Goal: Task Accomplishment & Management: Use online tool/utility

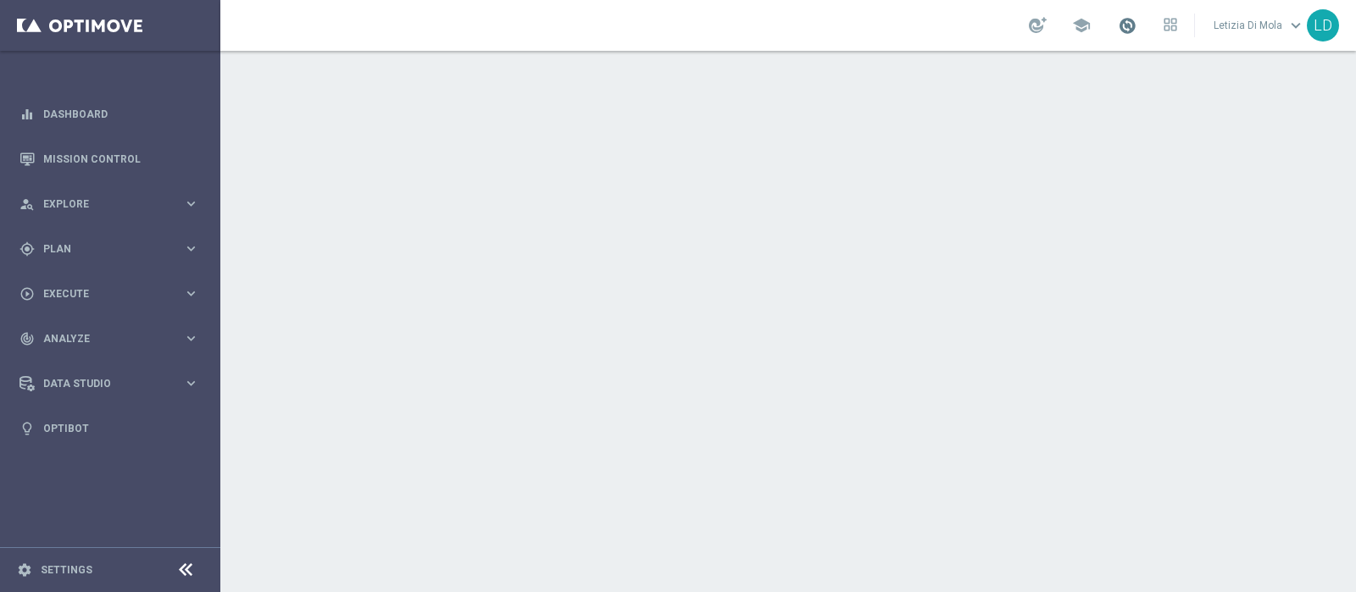
click at [1223, 29] on link "[PERSON_NAME] keyboard_arrow_down" at bounding box center [1259, 25] width 95 height 25
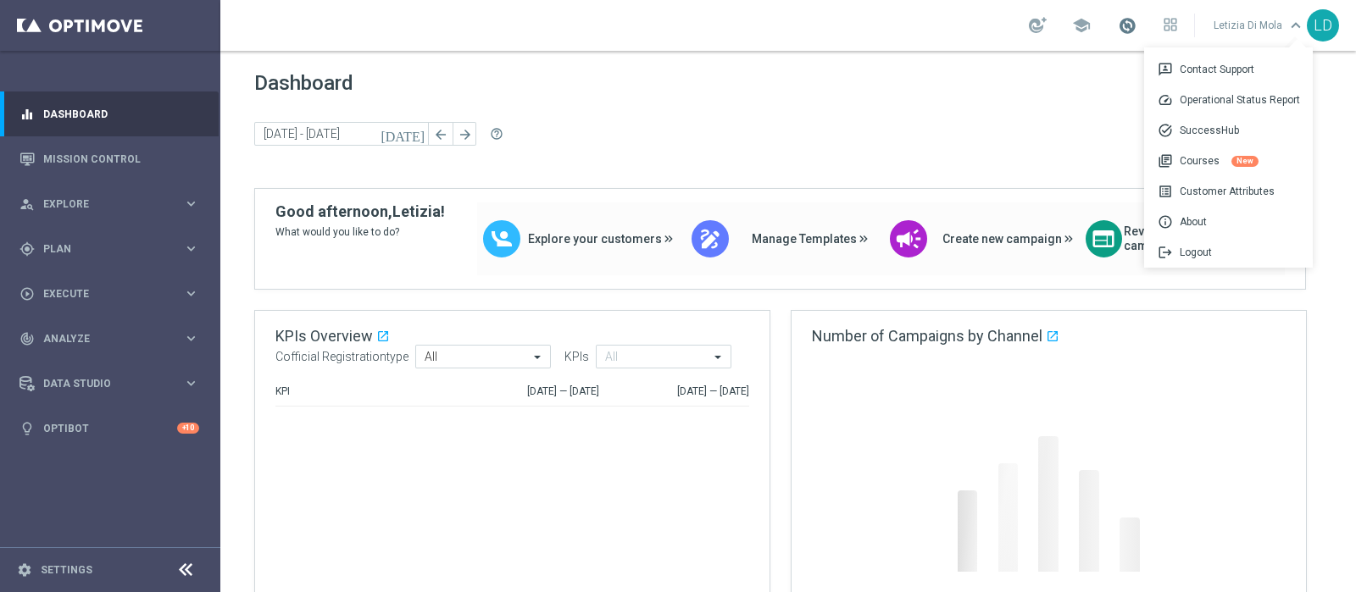
click at [1133, 31] on span at bounding box center [1127, 25] width 19 height 19
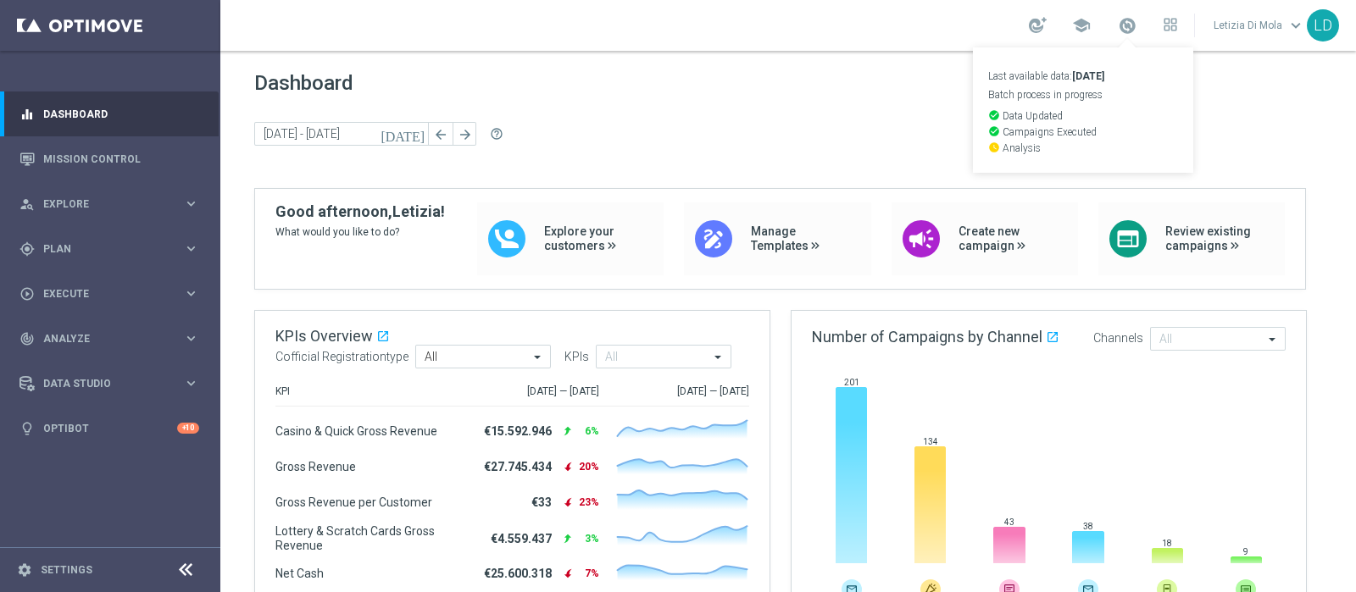
click at [113, 500] on sidenavbar "equalizer Dashboard Mission Control" at bounding box center [110, 296] width 220 height 592
click at [120, 252] on span "Plan" at bounding box center [113, 249] width 140 height 10
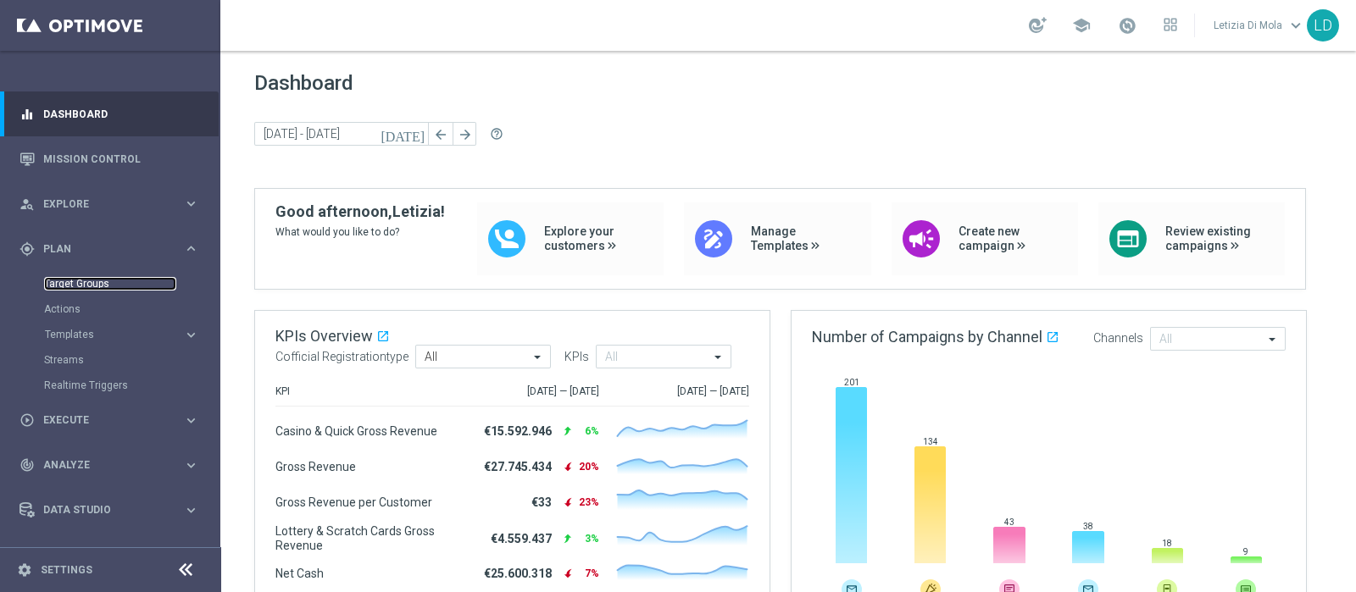
click at [97, 286] on link "Target Groups" at bounding box center [110, 284] width 132 height 14
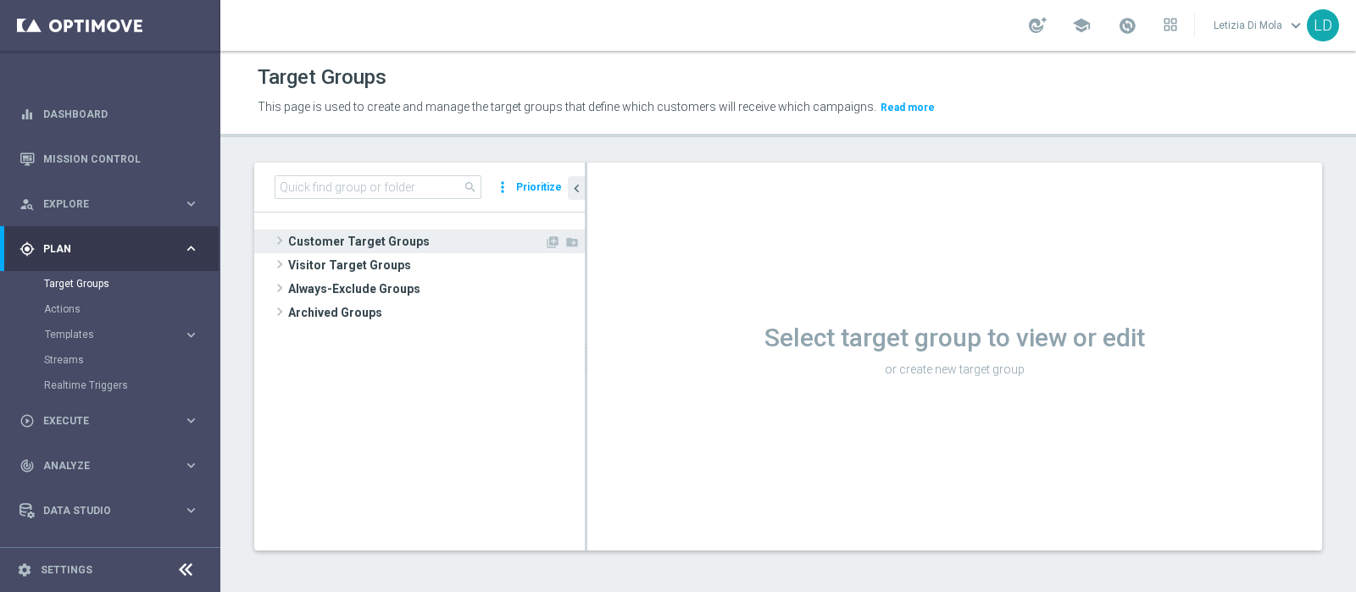
click at [310, 239] on span "Customer Target Groups" at bounding box center [416, 242] width 256 height 24
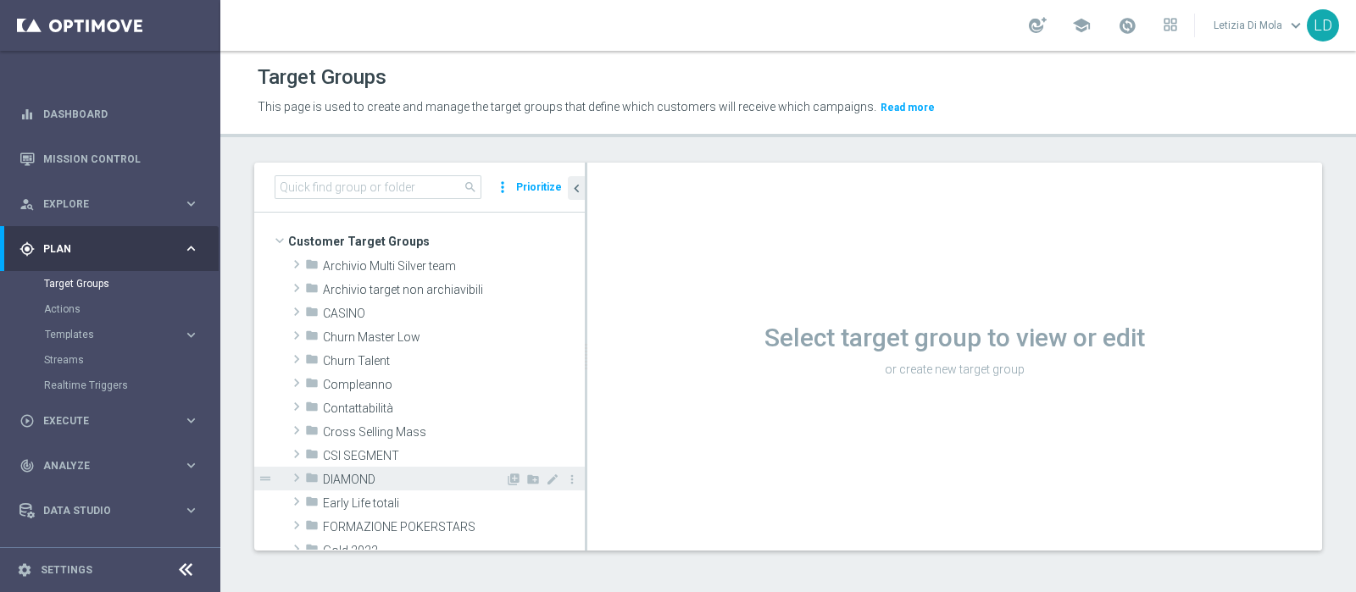
click at [312, 472] on icon "folder" at bounding box center [312, 480] width 14 height 19
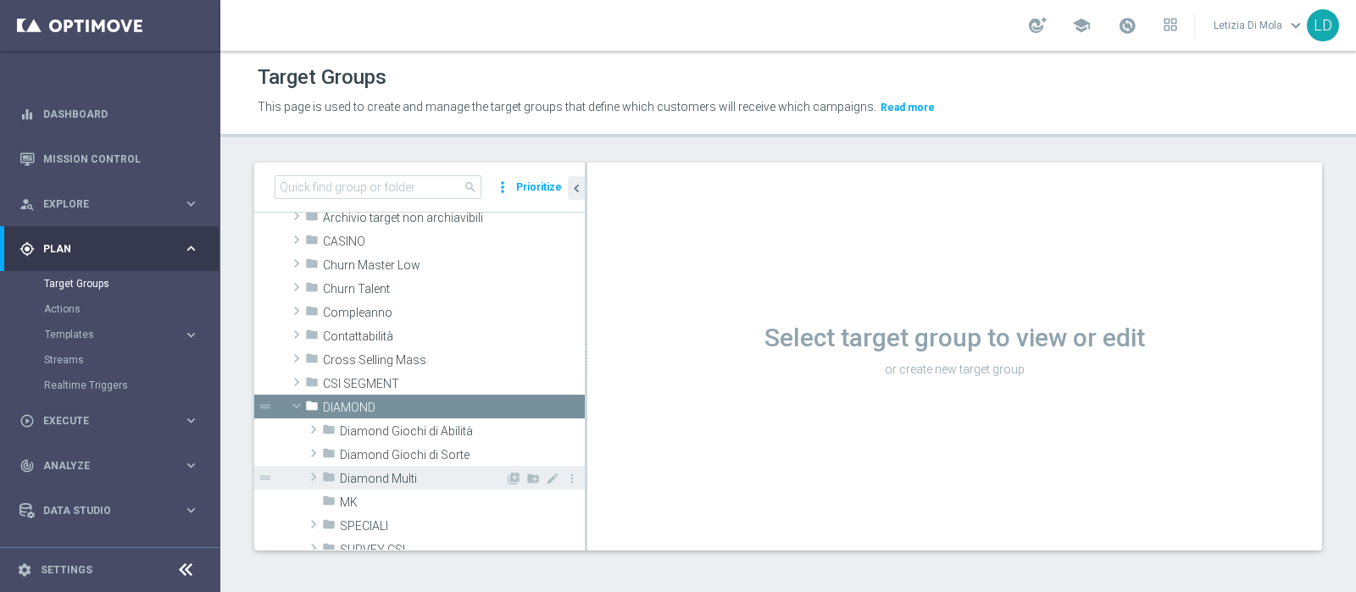
scroll to position [105, 0]
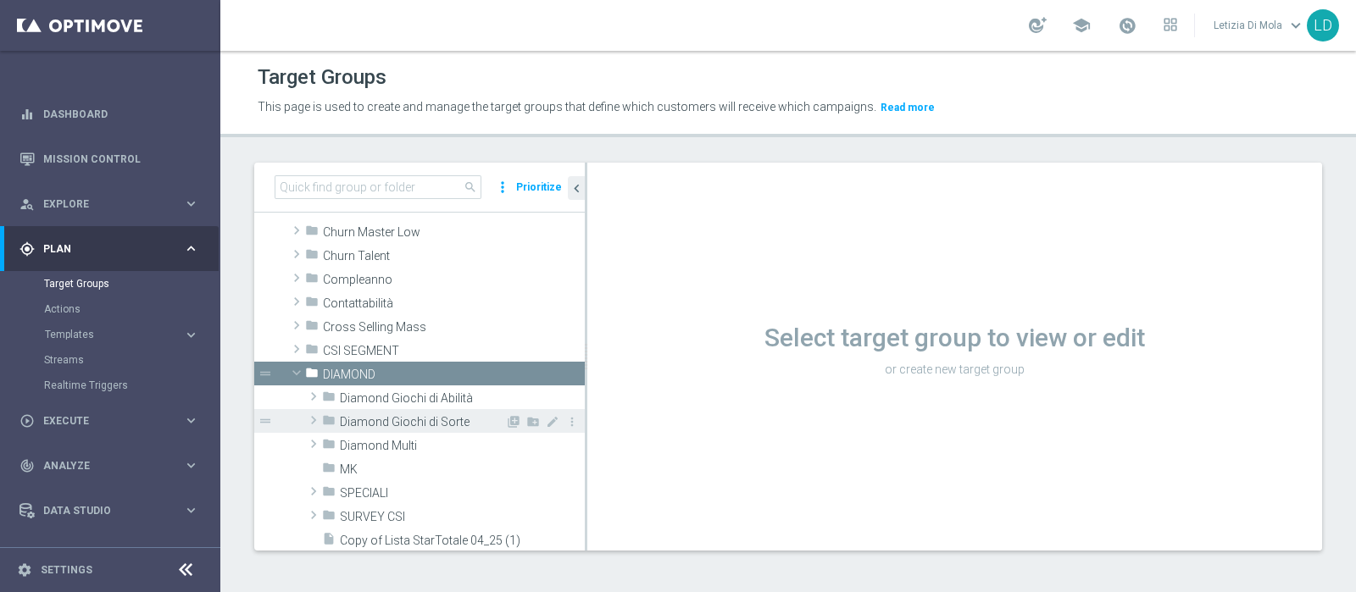
click at [383, 420] on span "Diamond Giochi di Sorte" at bounding box center [422, 422] width 165 height 14
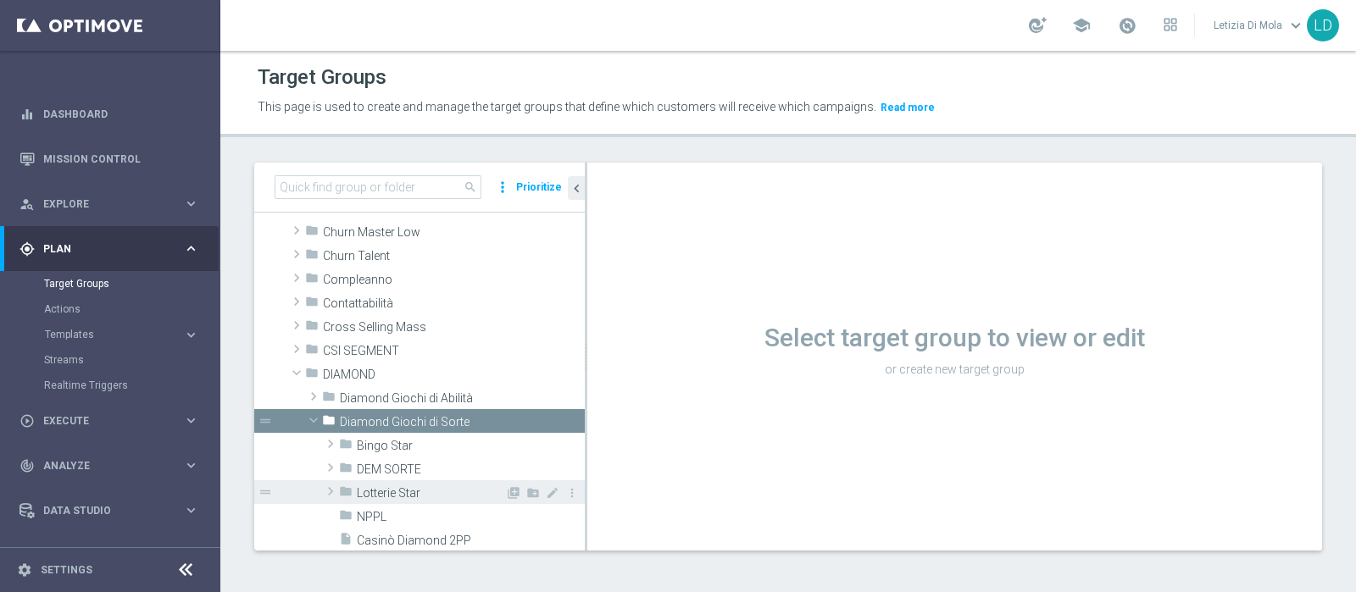
click at [403, 492] on span "Lotterie Star" at bounding box center [431, 494] width 148 height 14
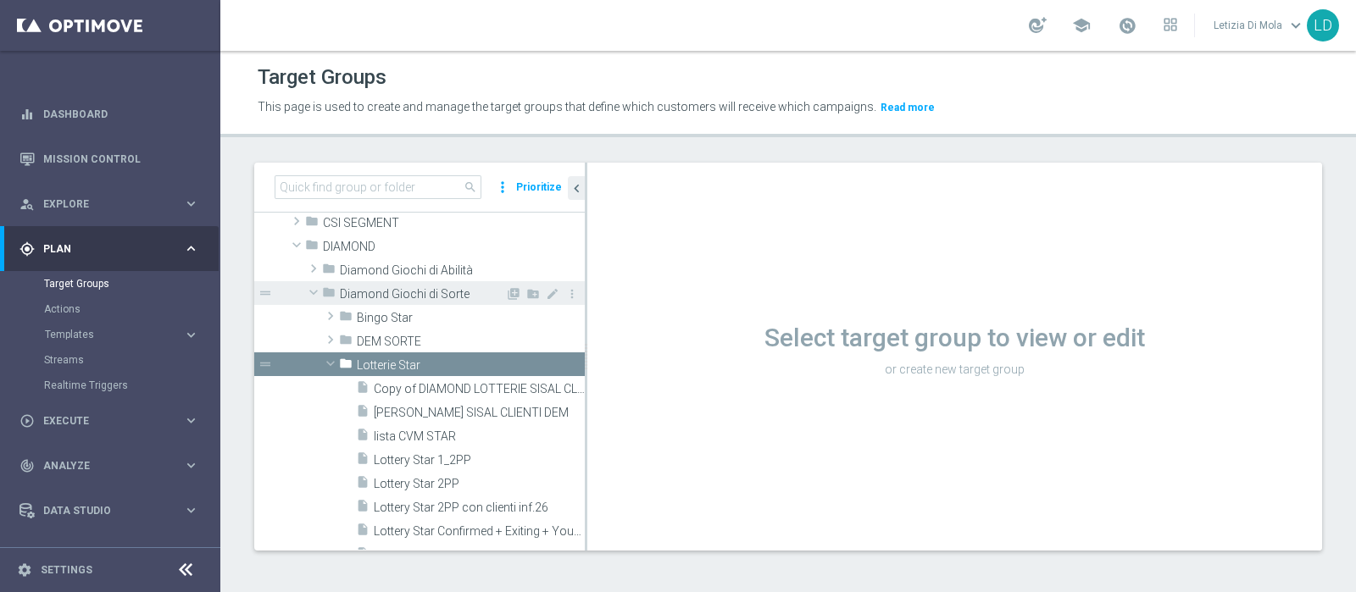
scroll to position [318, 0]
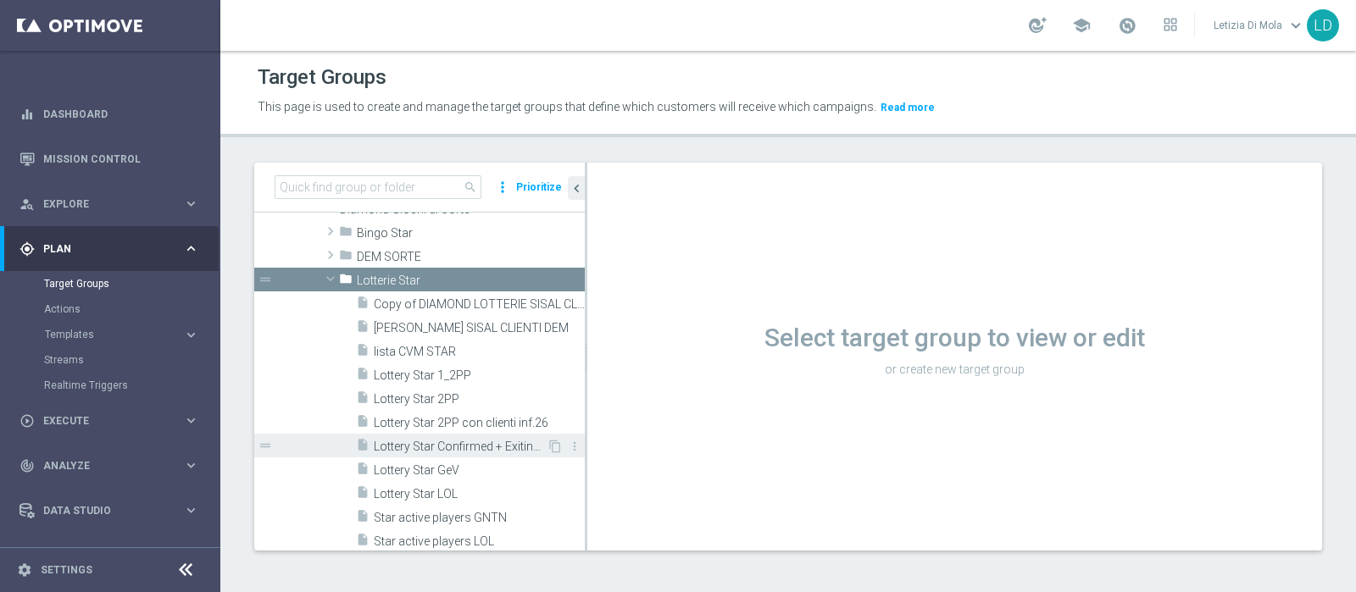
click at [481, 442] on span "Lottery Star Confirmed + Exiting + Young" at bounding box center [460, 447] width 173 height 14
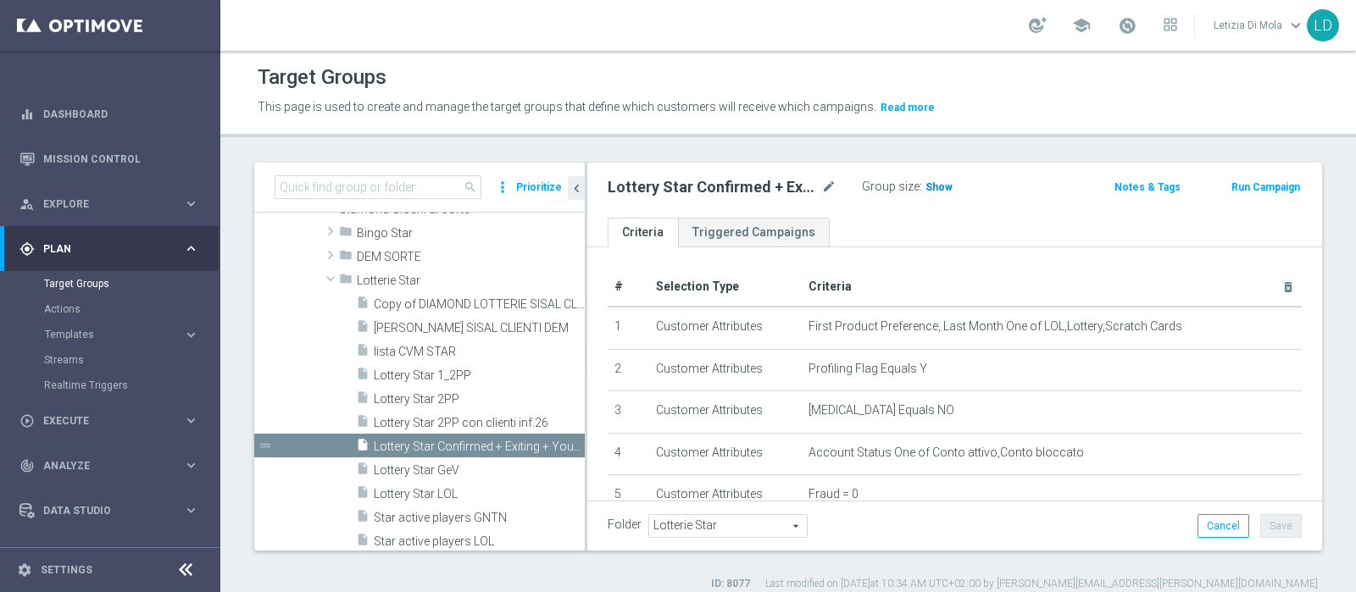
click at [940, 185] on span "Show" at bounding box center [939, 187] width 27 height 12
click at [937, 181] on span "119" at bounding box center [936, 189] width 21 height 16
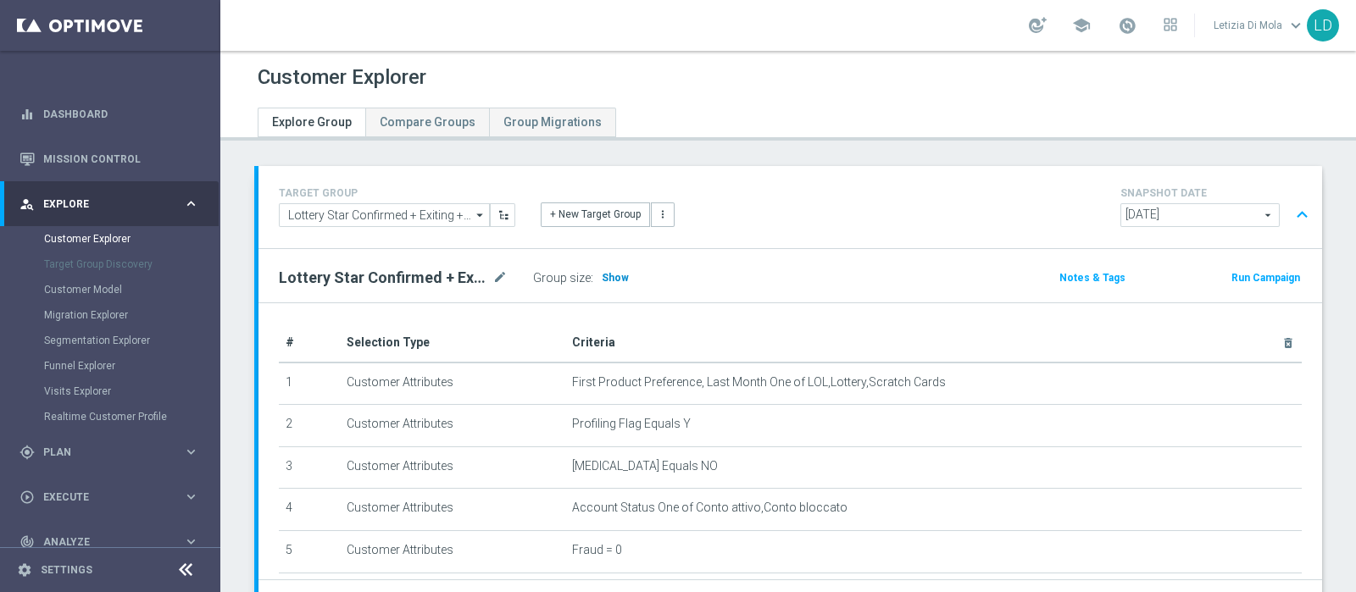
click at [624, 269] on h3 "Show" at bounding box center [615, 278] width 31 height 19
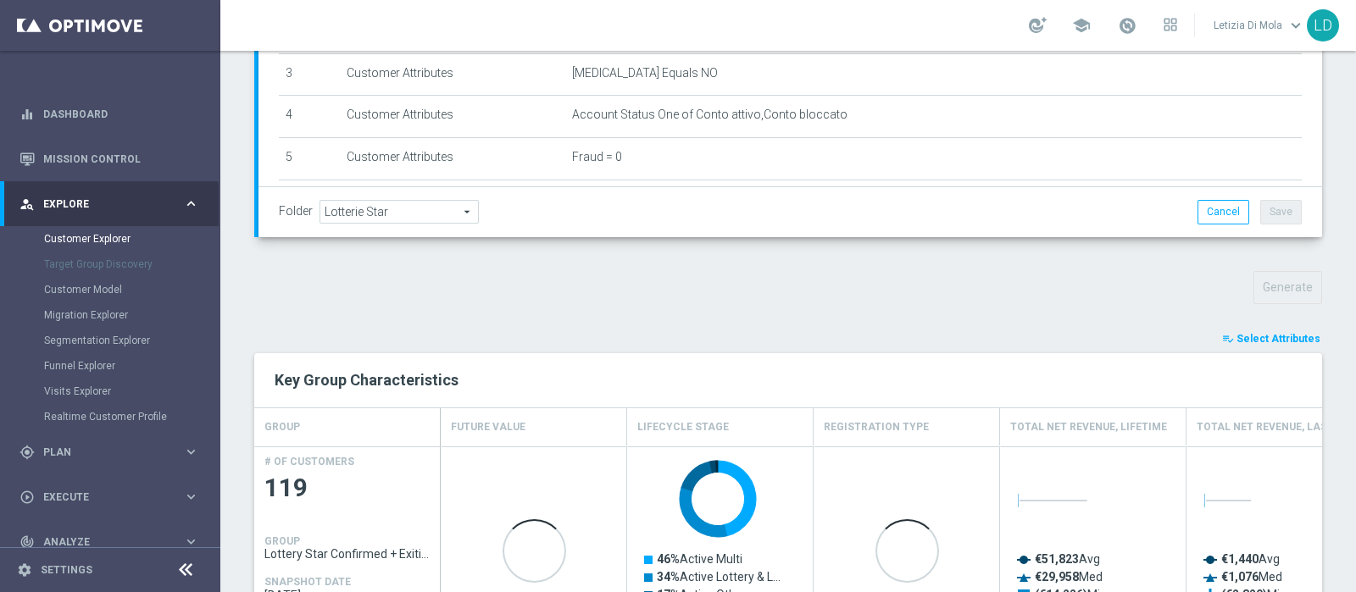
scroll to position [430, 0]
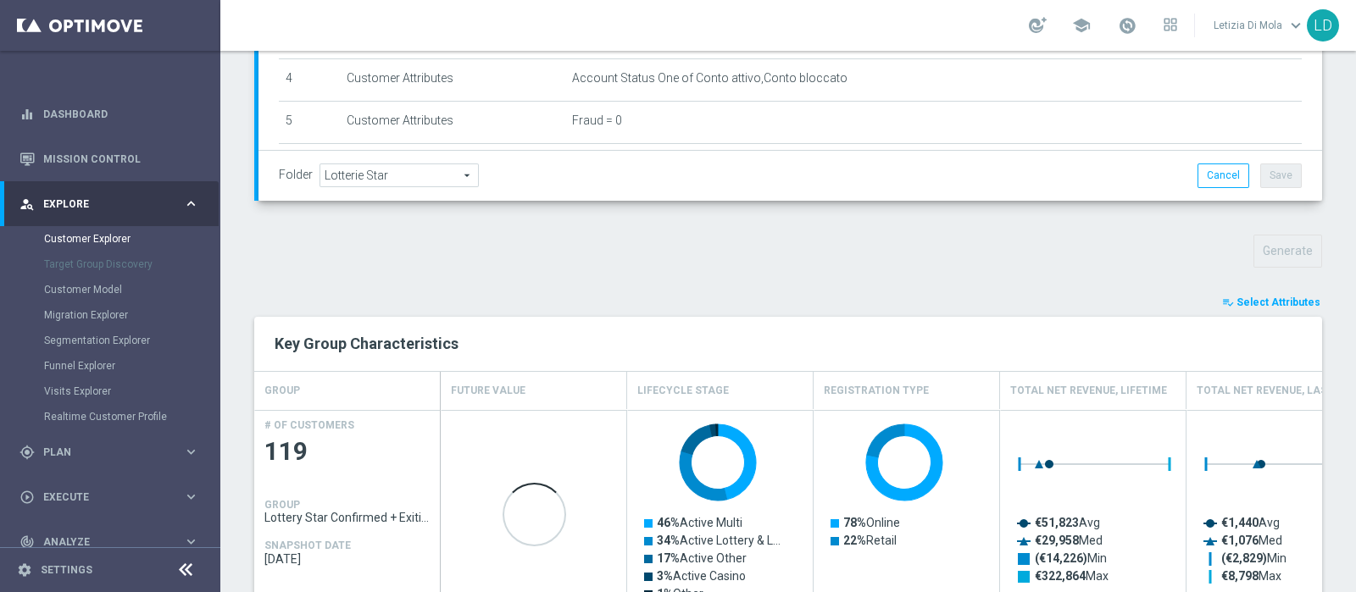
click at [1279, 301] on span "Select Attributes" at bounding box center [1279, 303] width 84 height 12
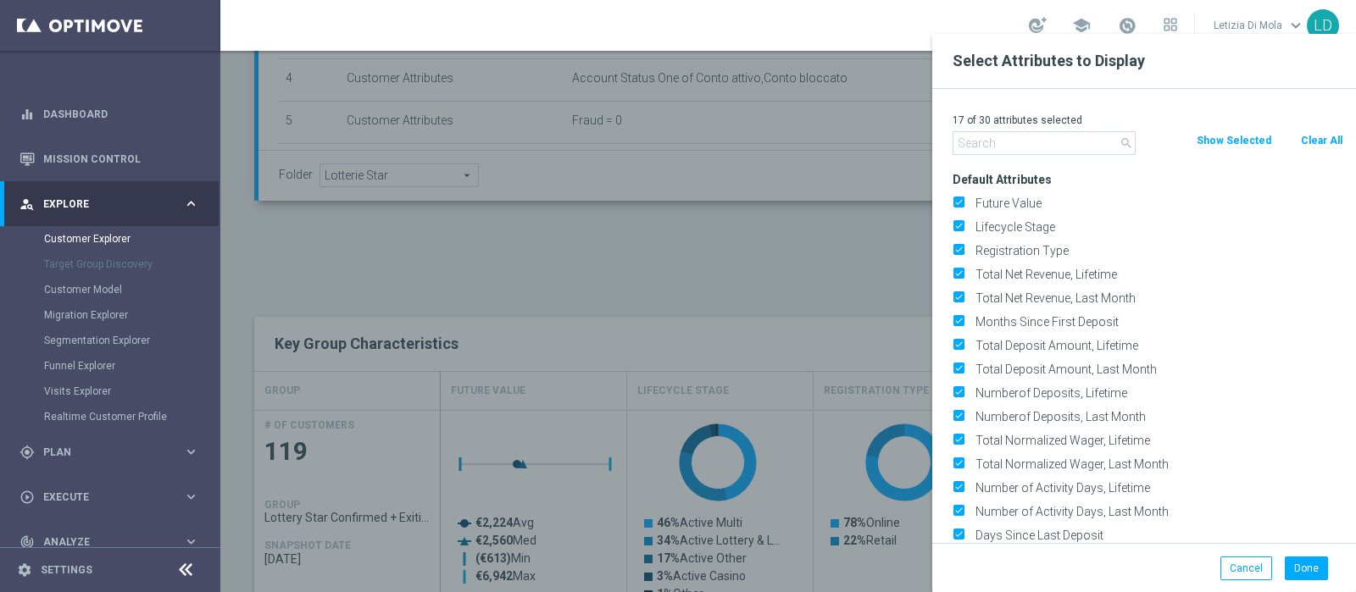
click at [998, 144] on input "text" at bounding box center [1044, 143] width 183 height 24
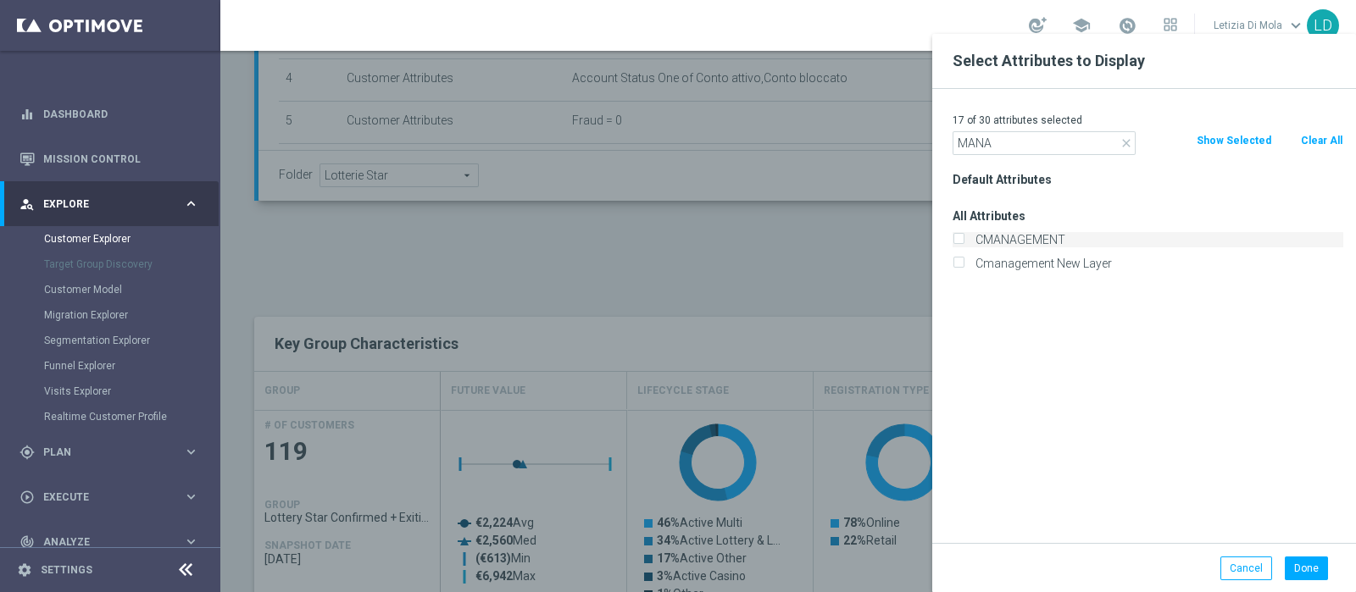
type input "MANA"
click at [1040, 238] on label "CMANAGEMENT" at bounding box center [1157, 239] width 374 height 15
click at [964, 238] on input "CMANAGEMENT" at bounding box center [958, 241] width 11 height 11
checkbox input "true"
click at [1322, 567] on button "Done" at bounding box center [1306, 569] width 43 height 24
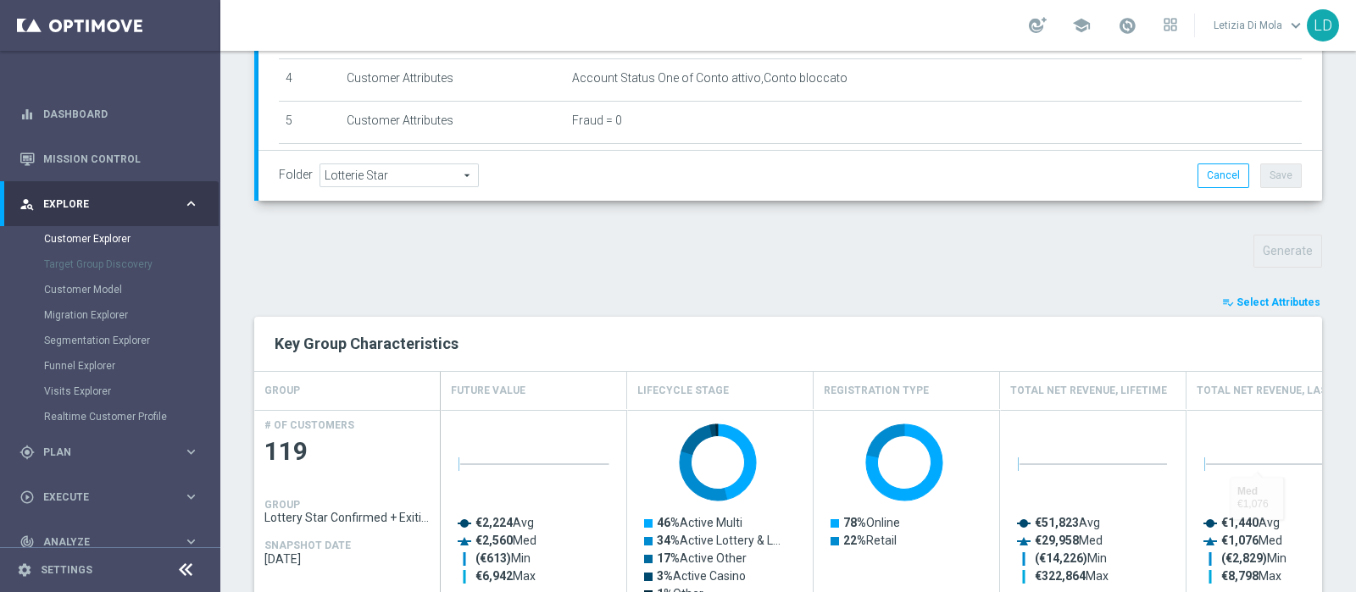
click at [1260, 299] on span "Select Attributes" at bounding box center [1279, 303] width 84 height 12
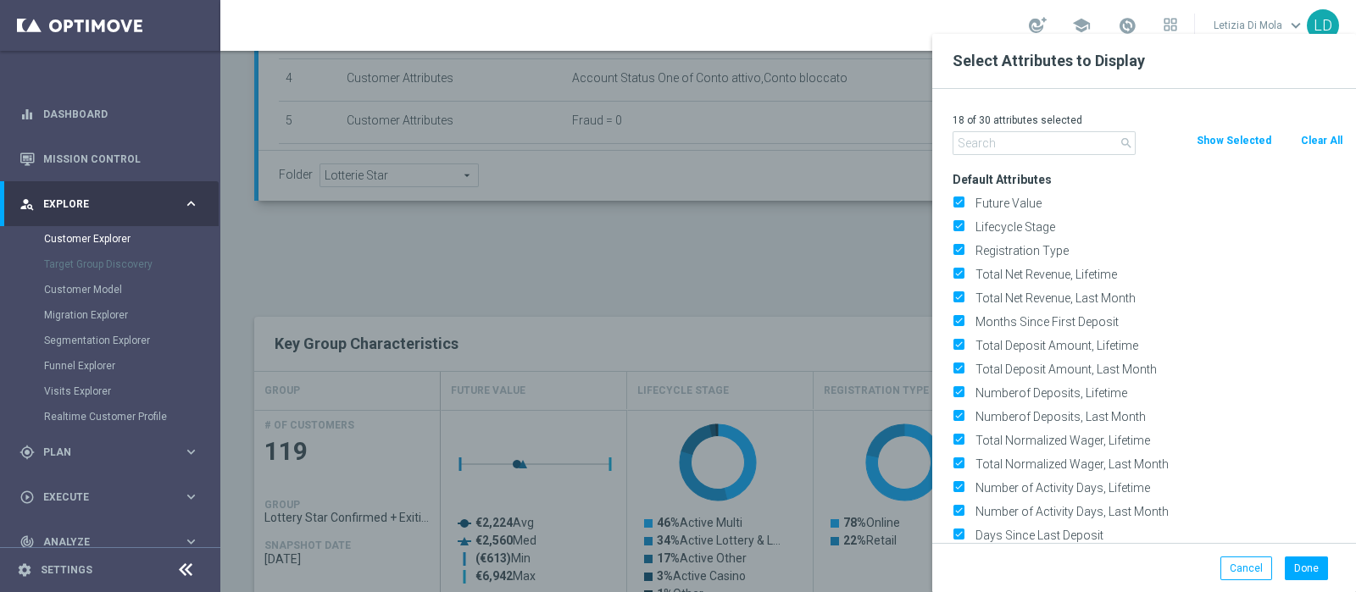
click at [985, 150] on input "text" at bounding box center [1044, 143] width 183 height 24
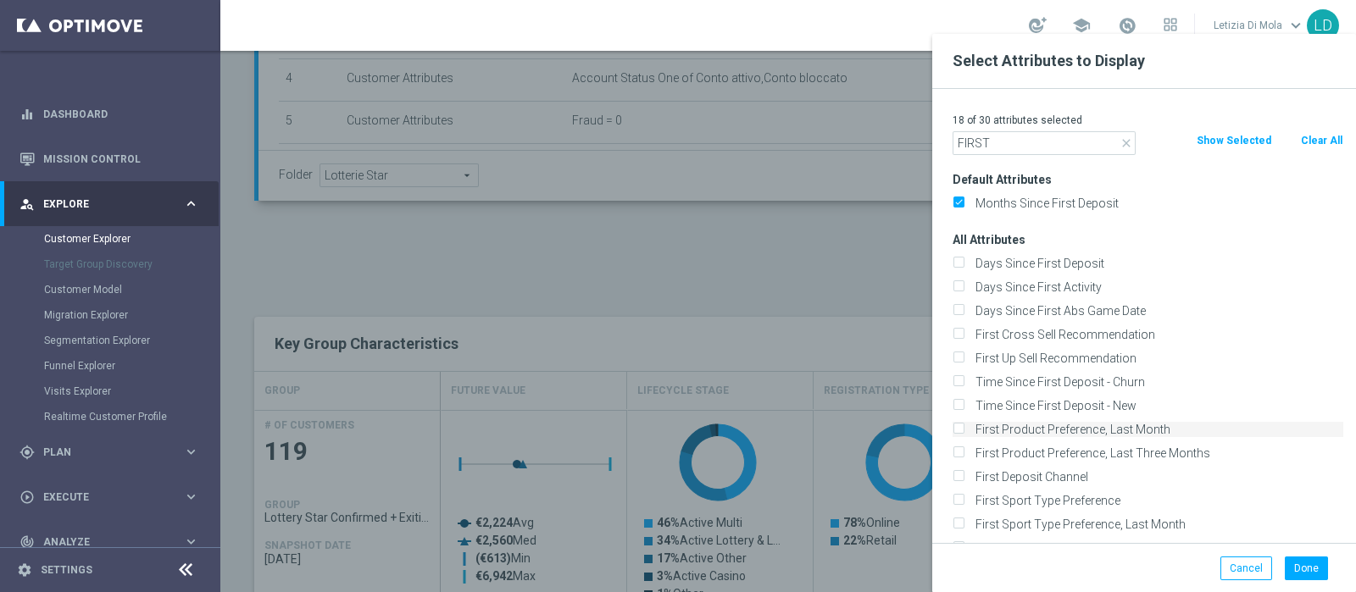
type input "FIRST"
click at [1069, 422] on label "First Product Preference, Last Month" at bounding box center [1157, 429] width 374 height 15
click at [964, 426] on input "First Product Preference, Last Month" at bounding box center [958, 431] width 11 height 11
checkbox input "true"
click at [1308, 570] on button "Done" at bounding box center [1306, 569] width 43 height 24
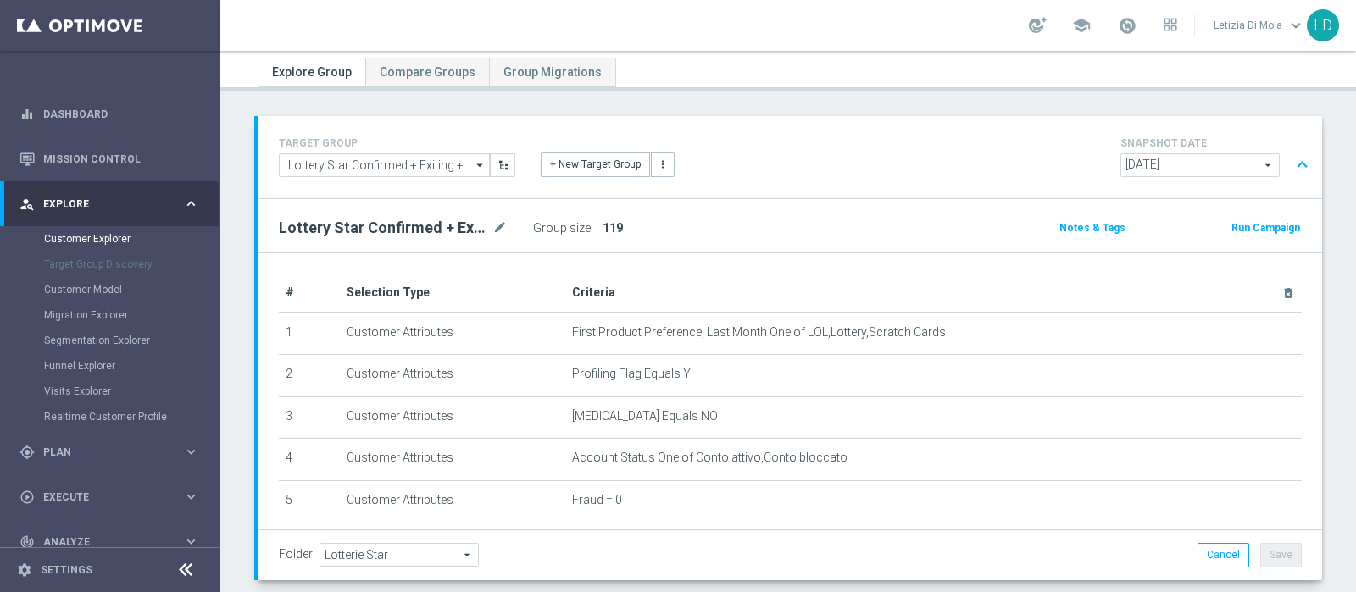
scroll to position [25, 0]
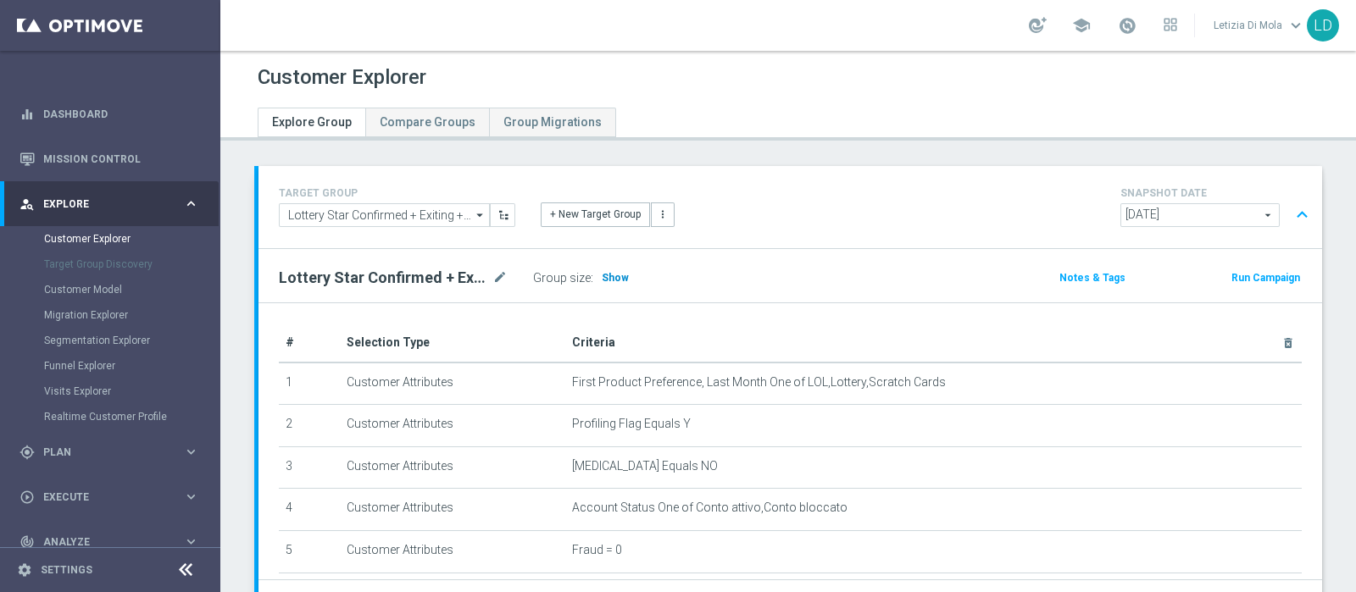
click at [614, 272] on span "Show" at bounding box center [615, 278] width 27 height 12
click at [1130, 27] on span at bounding box center [1127, 25] width 19 height 19
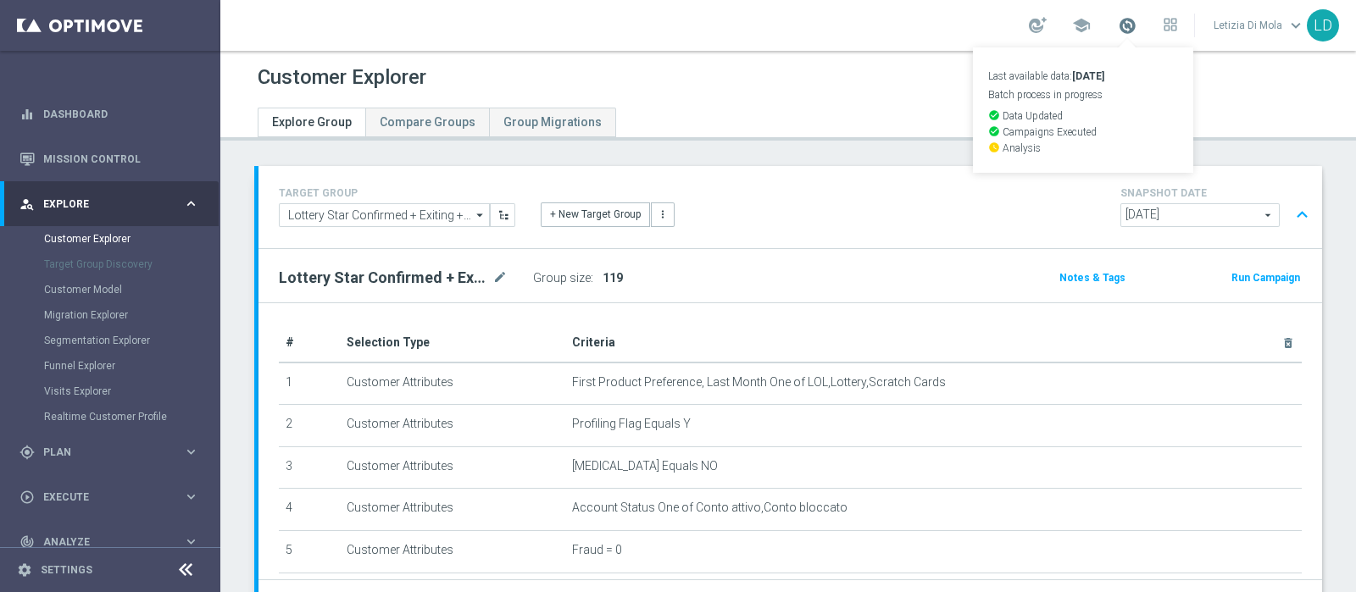
click at [1130, 27] on span at bounding box center [1127, 25] width 19 height 19
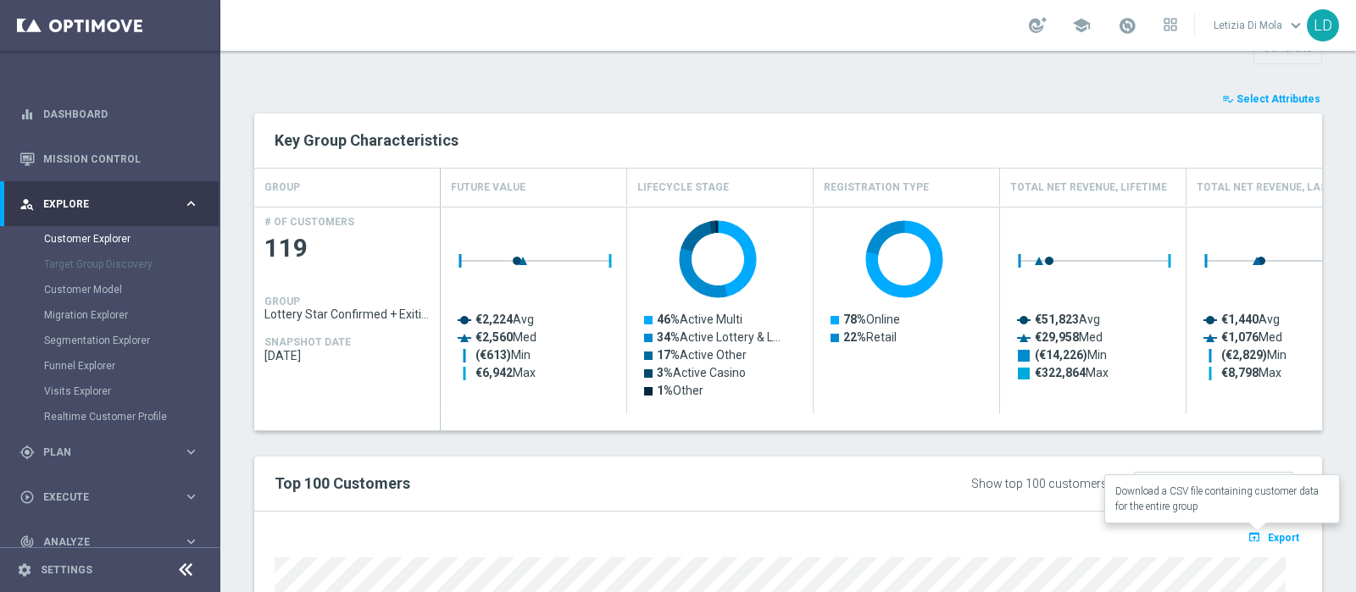
click at [1272, 532] on span "Export" at bounding box center [1283, 538] width 31 height 12
